Goal: Book appointment/travel/reservation

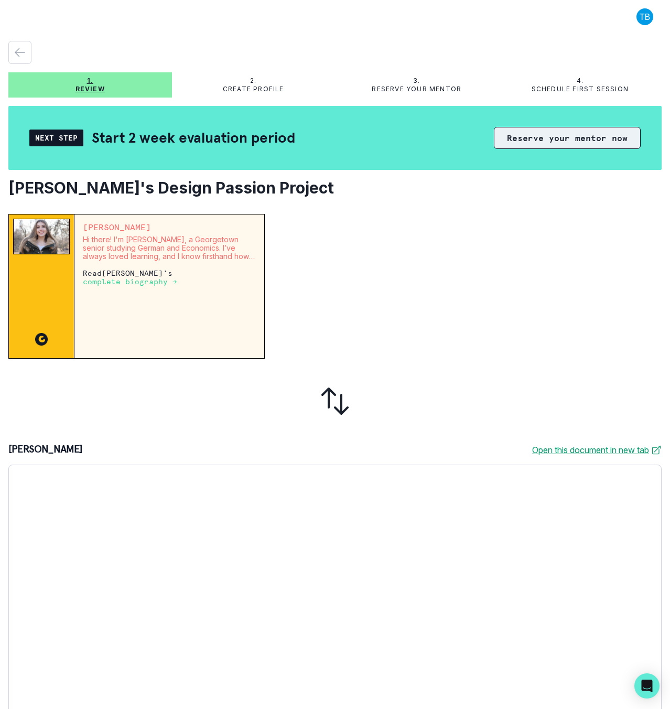
click at [542, 137] on button "Reserve your mentor now" at bounding box center [567, 138] width 147 height 22
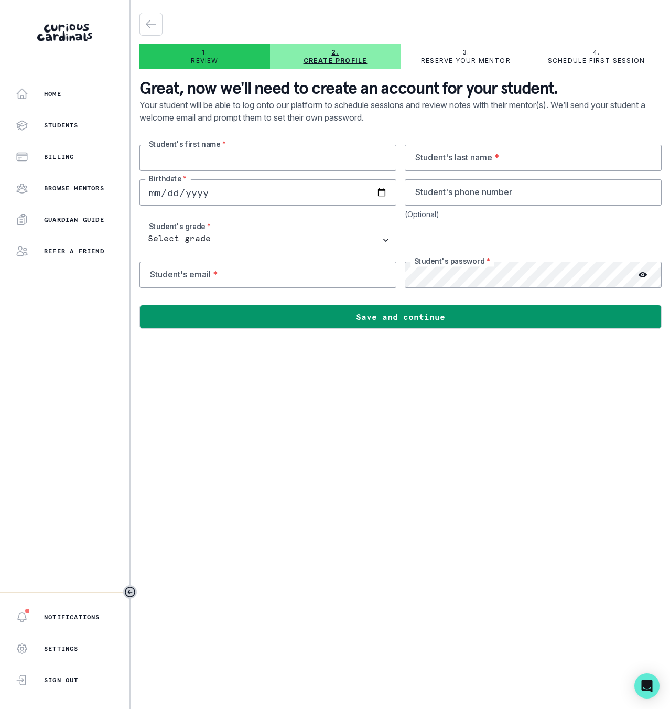
click at [273, 153] on input "text" at bounding box center [268, 158] width 257 height 26
type input "maia"
type input "[PERSON_NAME]"
type input "[DATE]"
select select "5th Grade"
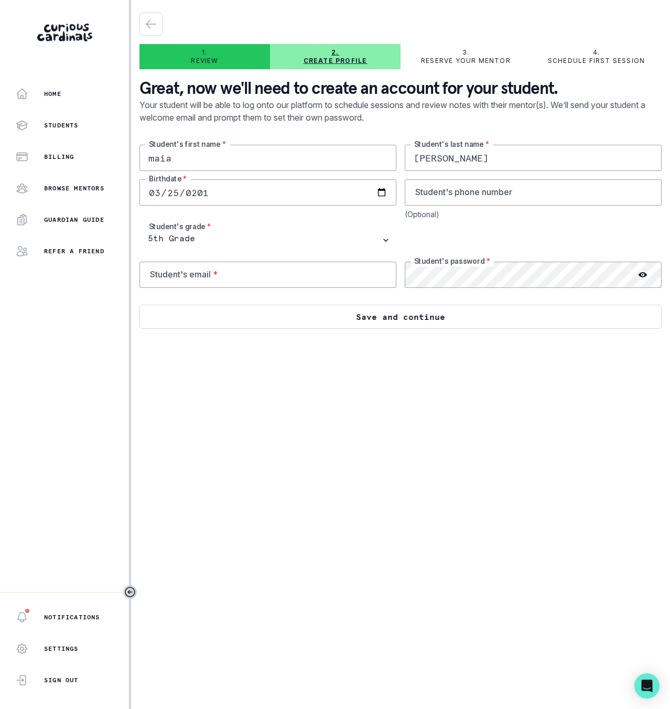
click at [437, 315] on button "Save and continue" at bounding box center [401, 317] width 523 height 24
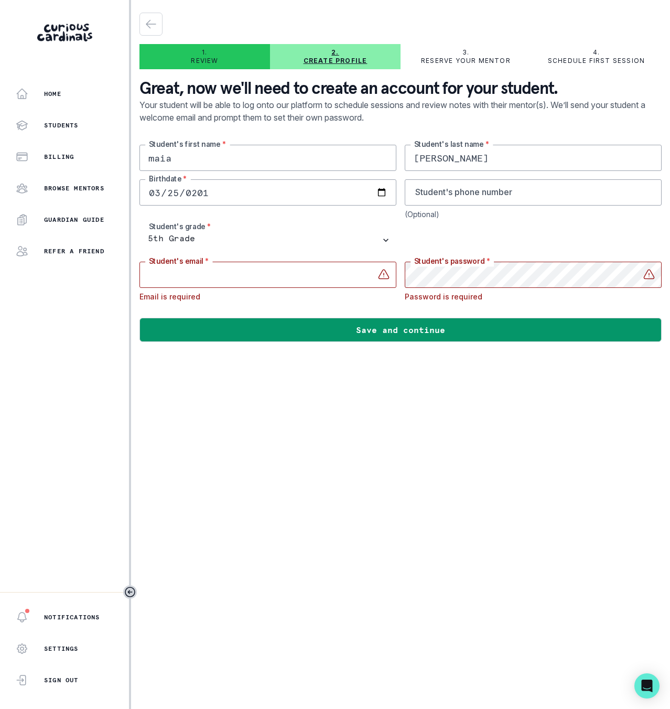
click at [284, 278] on input "email" at bounding box center [268, 275] width 257 height 26
click at [220, 278] on input "email" at bounding box center [268, 275] width 257 height 26
type input "[EMAIL_ADDRESS][DOMAIN_NAME]"
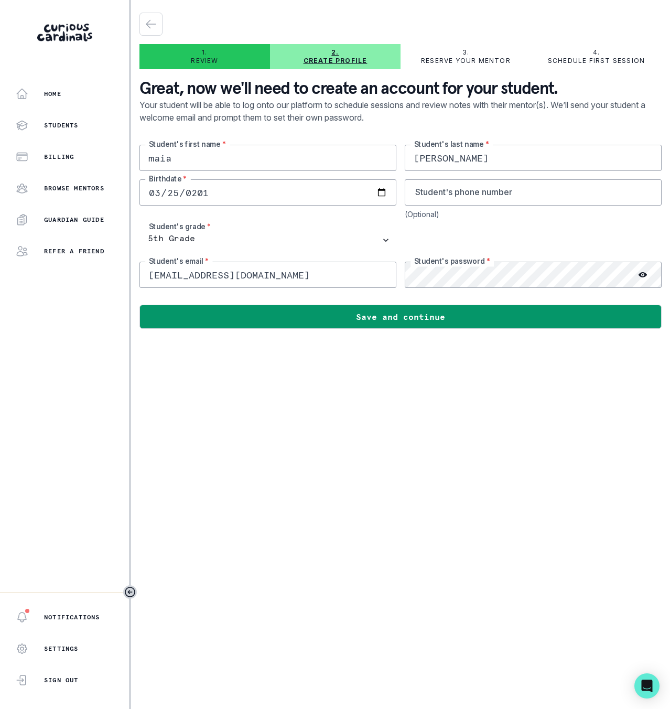
click at [642, 274] on icon at bounding box center [643, 274] width 8 height 5
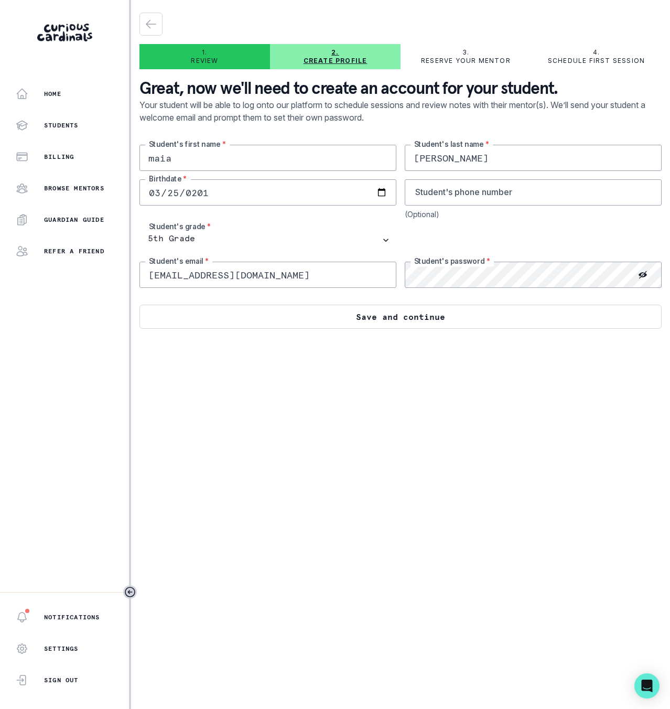
click at [428, 317] on button "Save and continue" at bounding box center [401, 317] width 523 height 24
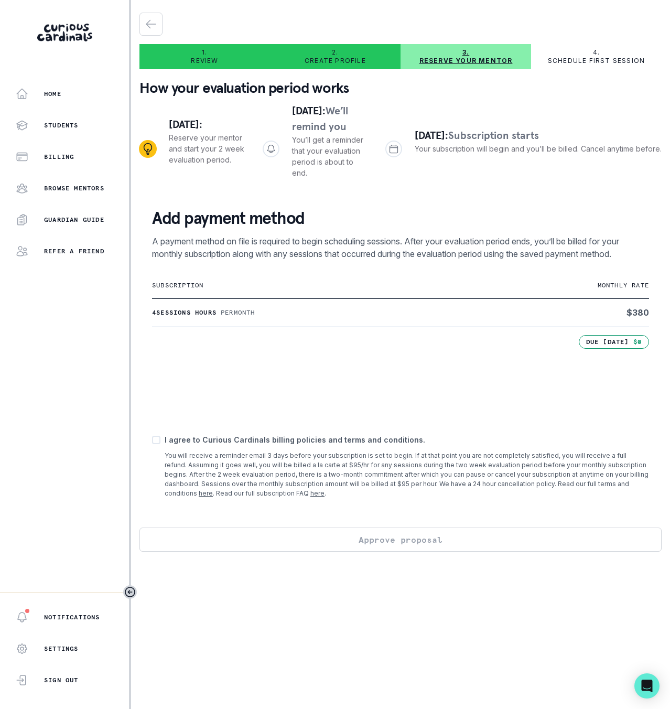
click at [162, 441] on div "I agree to Curious Cardinals billing policies and terms and conditions. You wil…" at bounding box center [400, 466] width 497 height 64
click at [156, 441] on span at bounding box center [156, 440] width 8 height 8
click at [152, 441] on input "checkbox" at bounding box center [152, 440] width 1 height 1
checkbox input "true"
click at [377, 544] on button "Approve proposal" at bounding box center [401, 540] width 523 height 24
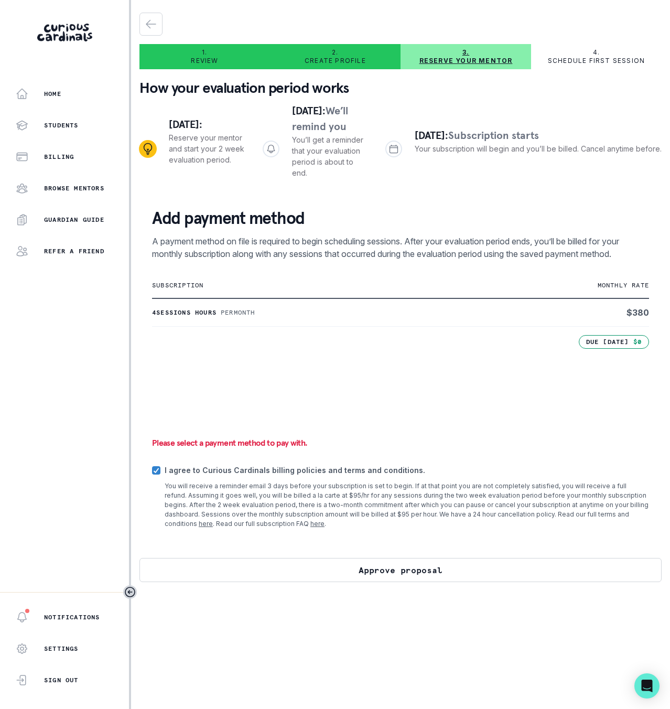
click at [386, 574] on button "Approve proposal" at bounding box center [401, 570] width 523 height 24
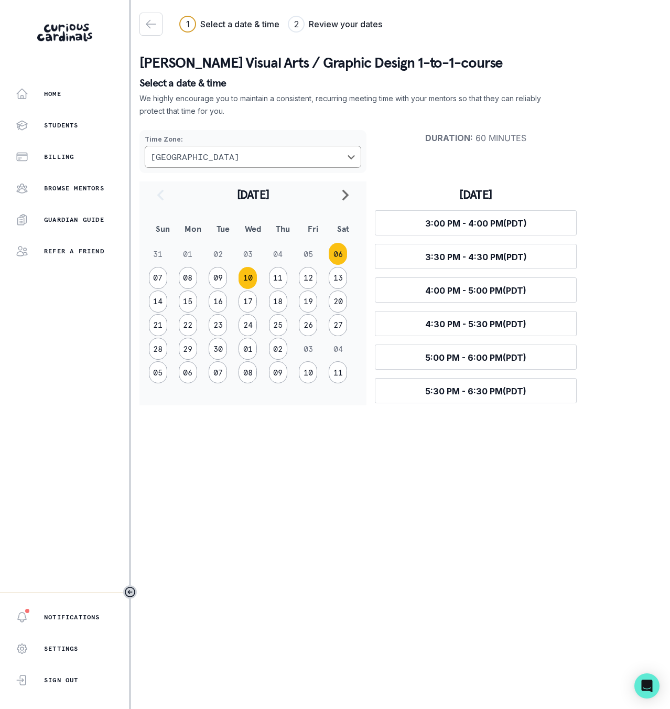
click at [245, 276] on button "10" at bounding box center [248, 278] width 18 height 22
click at [533, 388] on button "Select time 5:30 PM - 6:30 PM (PDT)" at bounding box center [476, 390] width 202 height 25
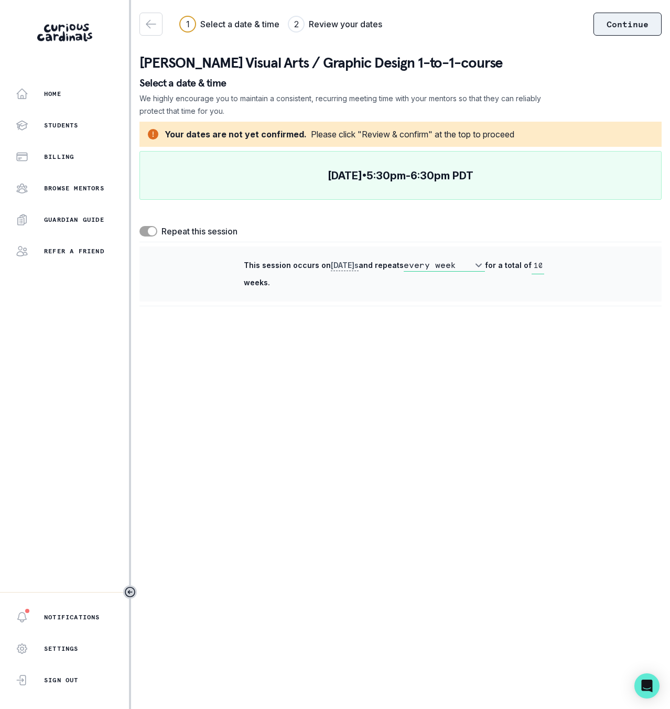
click at [618, 24] on button "Continue" at bounding box center [628, 24] width 68 height 23
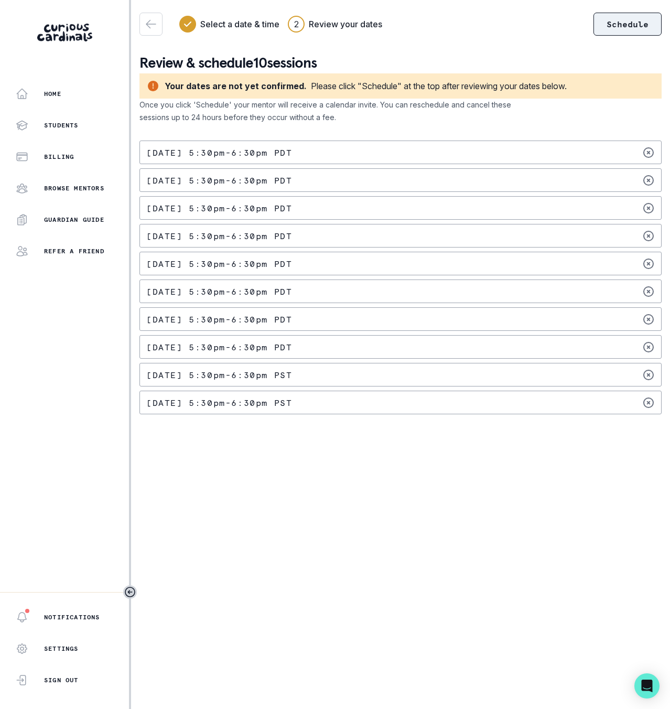
click at [623, 24] on button "Schedule" at bounding box center [628, 24] width 68 height 23
